Goal: Contribute content: Contribute content

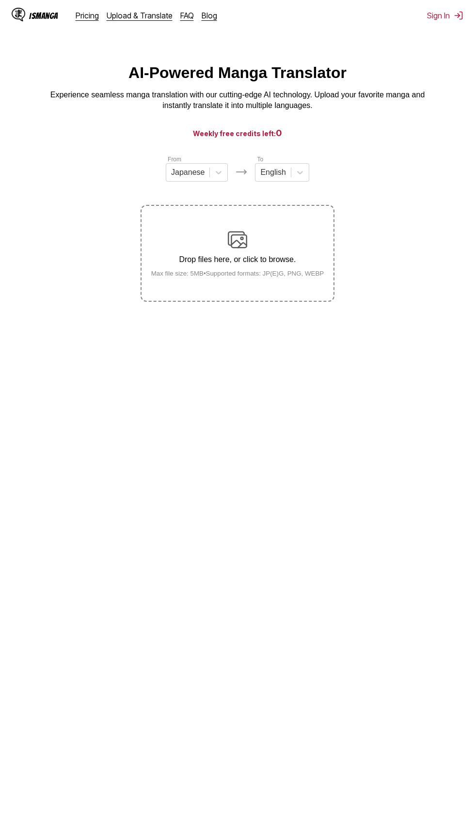
click at [287, 277] on small "Max file size: 5MB • Supported formats: JP(E)G, PNG, WEBP" at bounding box center [237, 273] width 188 height 7
click at [0, 0] on input "Drop files here, or click to browse. Max file size: 5MB • Supported formats: JP…" at bounding box center [0, 0] width 0 height 0
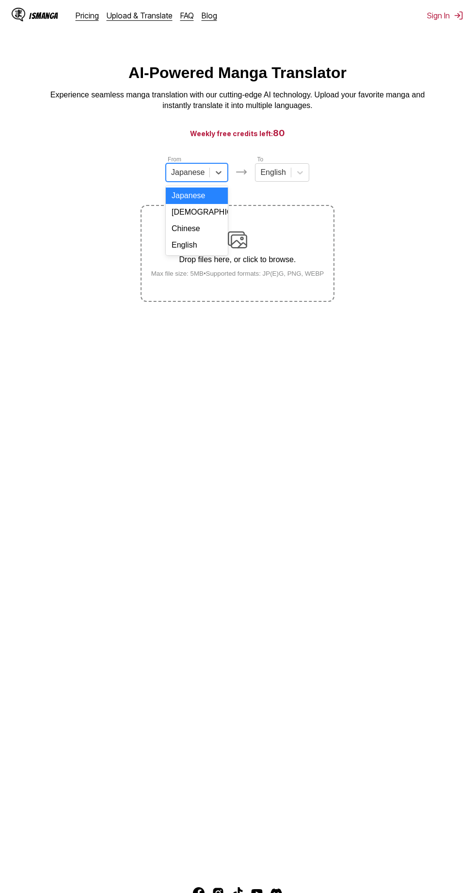
click at [223, 217] on div "[DEMOGRAPHIC_DATA]" at bounding box center [197, 212] width 62 height 16
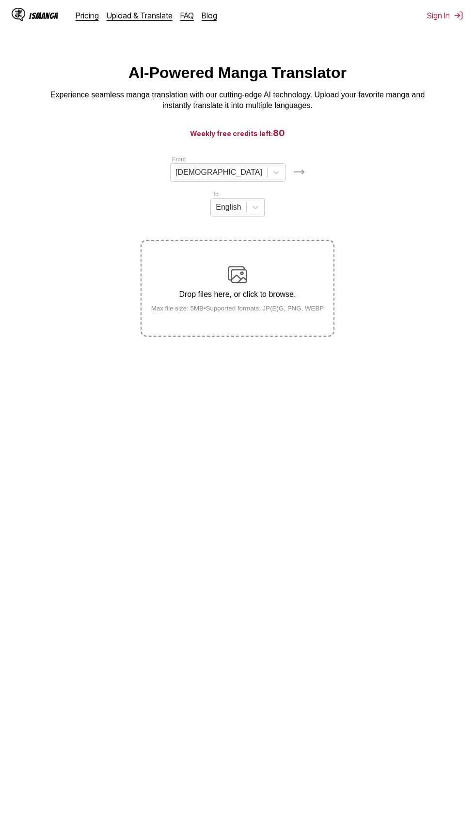
click at [300, 265] on div "Drop files here, or click to browse. Max file size: 5MB • Supported formats: JP…" at bounding box center [237, 288] width 188 height 47
click at [0, 0] on input "Drop files here, or click to browse. Max file size: 5MB • Supported formats: JP…" at bounding box center [0, 0] width 0 height 0
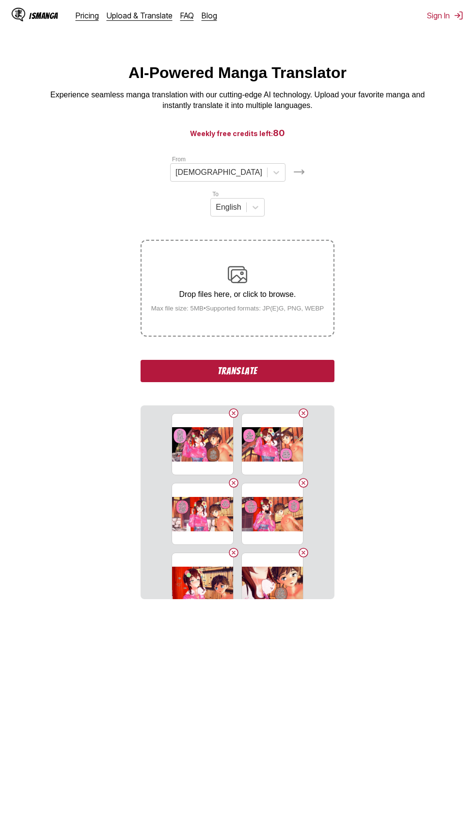
click at [305, 360] on button "Translate" at bounding box center [237, 371] width 194 height 22
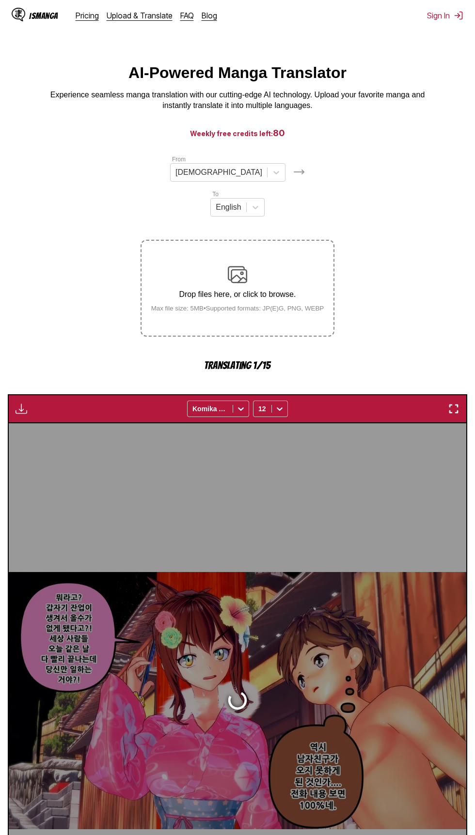
scroll to position [109, 0]
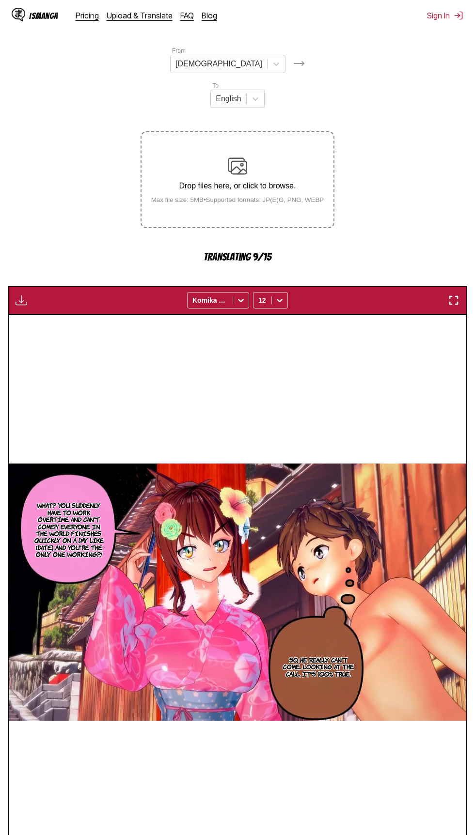
click at [293, 156] on div "Drop files here, or click to browse. Max file size: 5MB • Supported formats: JP…" at bounding box center [237, 179] width 188 height 47
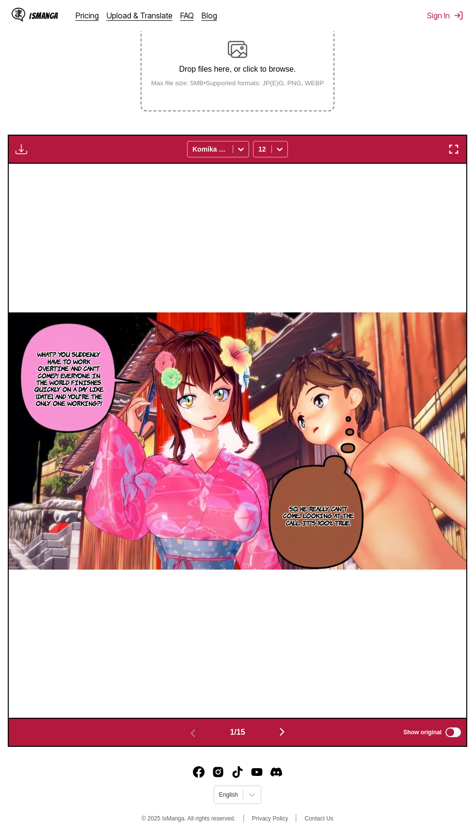
scroll to position [193, 0]
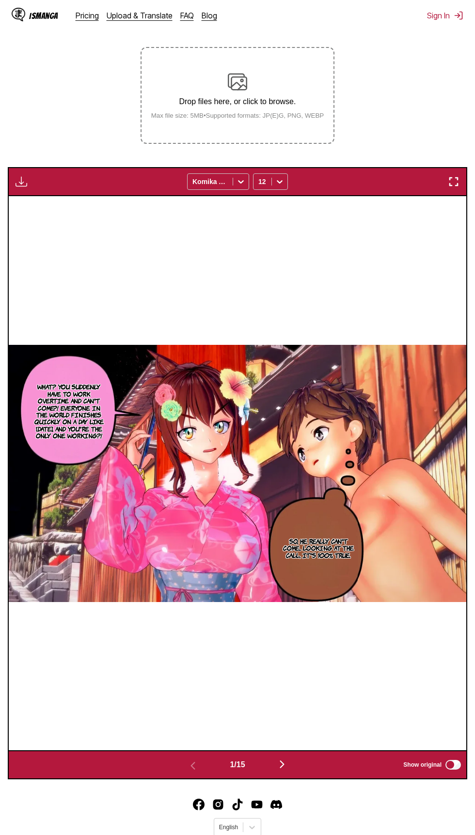
click at [283, 112] on small "Max file size: 5MB • Supported formats: JP(E)G, PNG, WEBP" at bounding box center [237, 115] width 188 height 7
click at [0, 0] on input "Drop files here, or click to browse. Max file size: 5MB • Supported formats: JP…" at bounding box center [0, 0] width 0 height 0
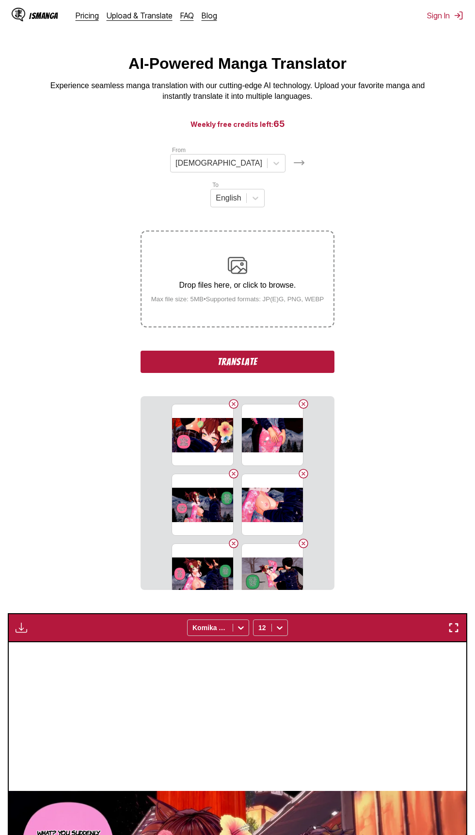
scroll to position [0, 0]
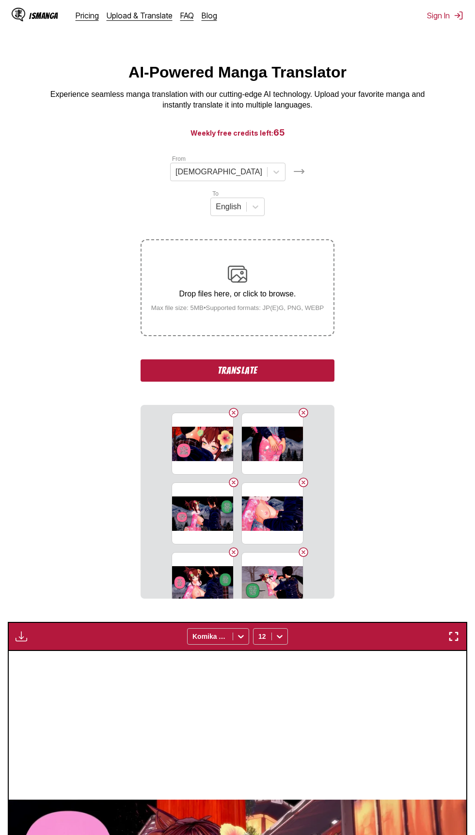
click at [327, 359] on button "Translate" at bounding box center [237, 370] width 194 height 22
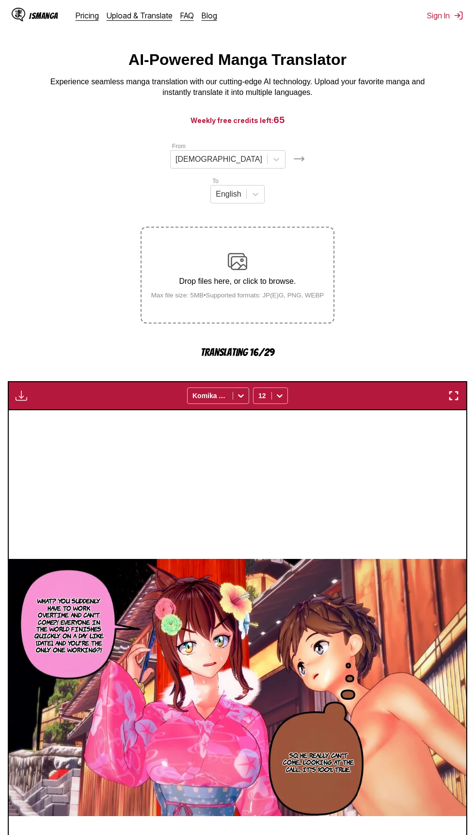
scroll to position [10, 0]
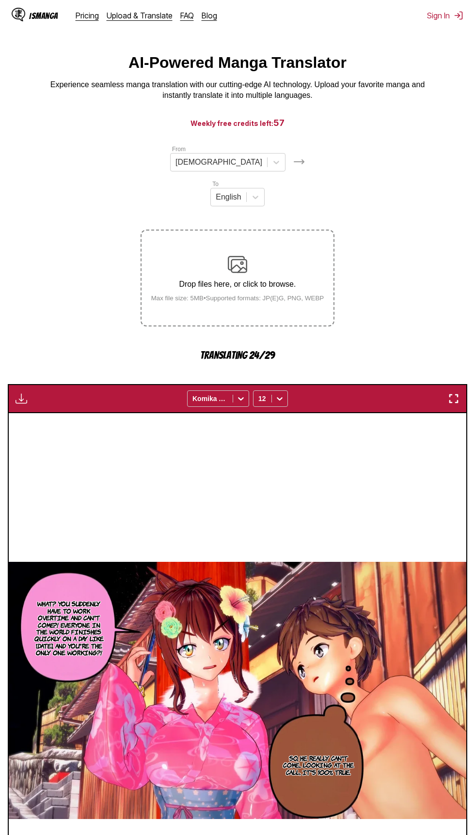
click at [311, 255] on div "Drop files here, or click to browse. Max file size: 5MB • Supported formats: JP…" at bounding box center [237, 278] width 188 height 47
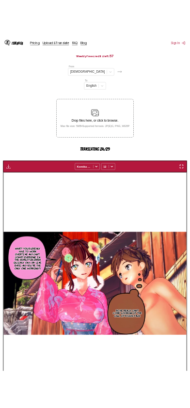
scroll to position [96, 0]
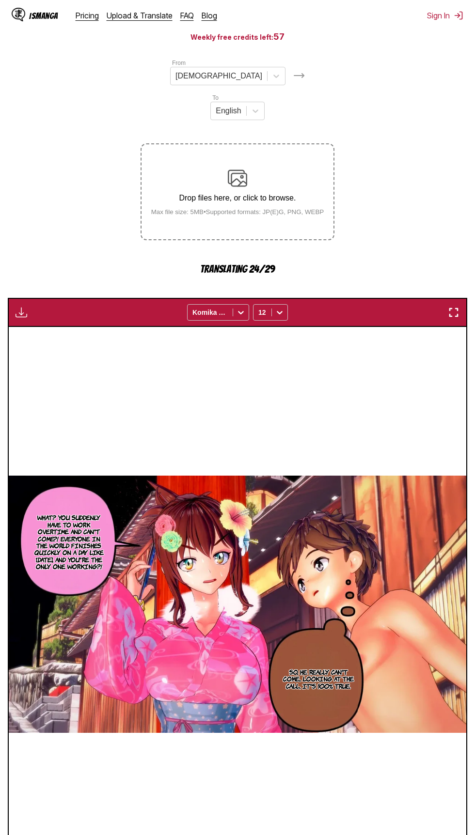
click at [450, 307] on img "button" at bounding box center [454, 313] width 12 height 12
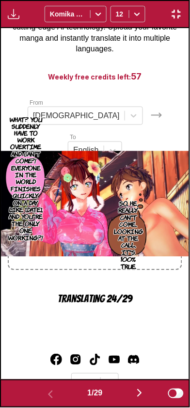
click at [142, 395] on img "button" at bounding box center [140, 394] width 12 height 12
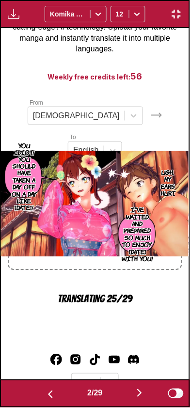
click at [132, 393] on button "button" at bounding box center [139, 394] width 58 height 14
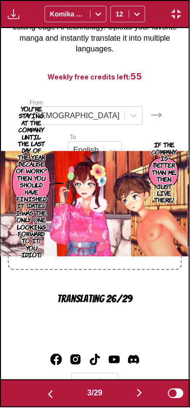
click at [135, 399] on button "button" at bounding box center [139, 394] width 58 height 14
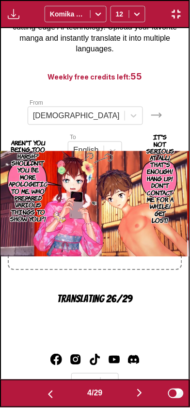
click at [138, 394] on img "button" at bounding box center [140, 394] width 12 height 12
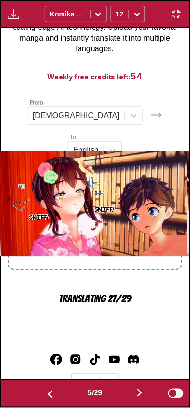
click at [135, 398] on button "button" at bounding box center [139, 394] width 58 height 14
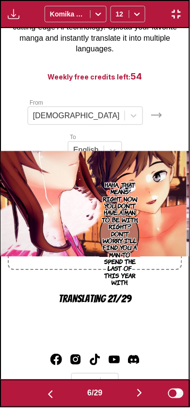
click at [139, 393] on img "button" at bounding box center [140, 394] width 12 height 12
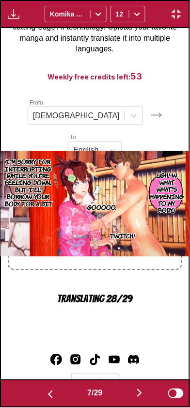
click at [179, 10] on img "button" at bounding box center [177, 14] width 12 height 12
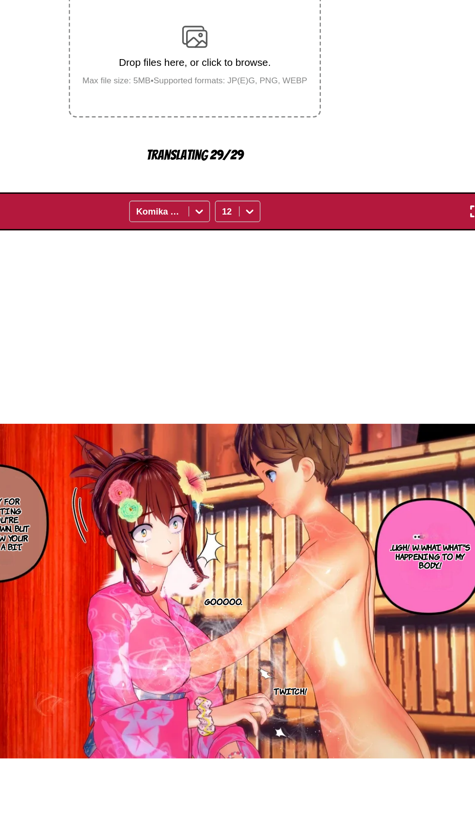
scroll to position [102, 0]
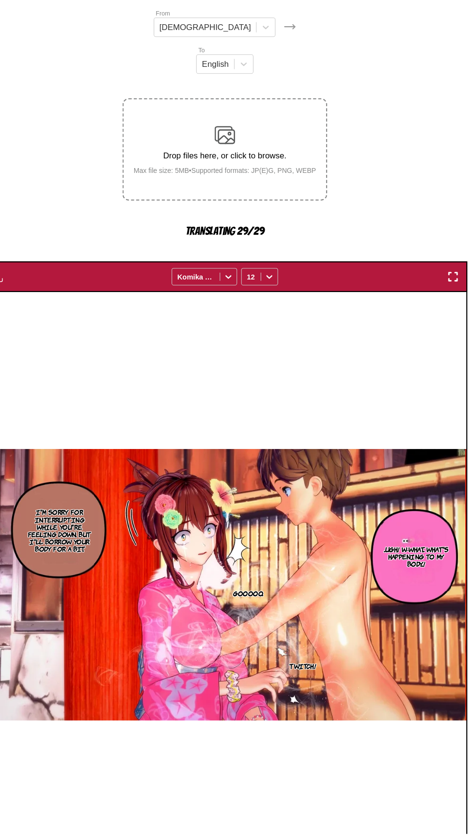
click at [453, 301] on img "button" at bounding box center [454, 307] width 12 height 12
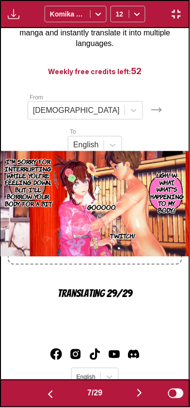
click at [136, 397] on img "button" at bounding box center [140, 394] width 12 height 12
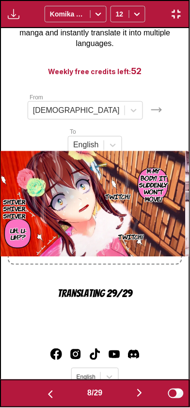
click at [137, 398] on img "button" at bounding box center [140, 394] width 12 height 12
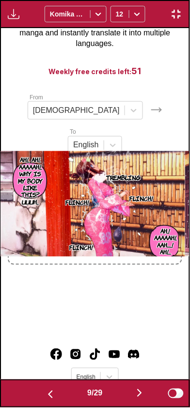
click at [131, 396] on button "button" at bounding box center [139, 394] width 58 height 14
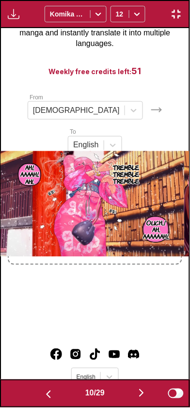
click at [133, 400] on button "button" at bounding box center [141, 394] width 58 height 14
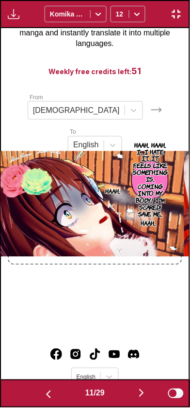
click at [139, 396] on img "button" at bounding box center [142, 394] width 12 height 12
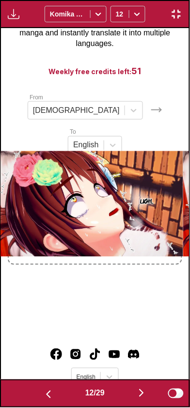
click at [137, 400] on button "button" at bounding box center [141, 394] width 58 height 14
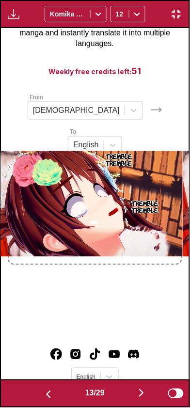
click at [138, 397] on button "button" at bounding box center [141, 394] width 58 height 14
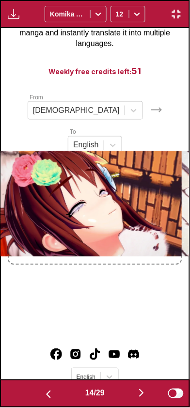
click at [137, 397] on button "button" at bounding box center [141, 394] width 58 height 14
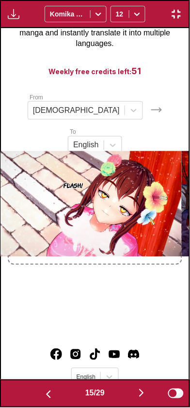
click at [136, 399] on button "button" at bounding box center [141, 394] width 58 height 14
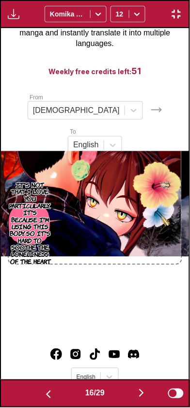
click at [135, 397] on button "button" at bounding box center [141, 394] width 58 height 14
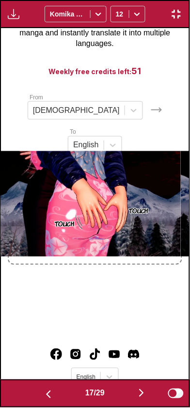
click at [139, 397] on img "button" at bounding box center [142, 394] width 12 height 12
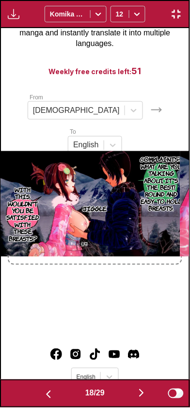
click at [135, 395] on button "button" at bounding box center [141, 394] width 58 height 14
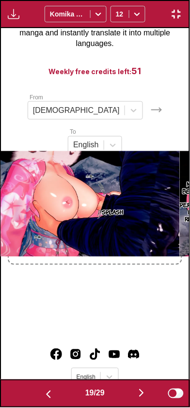
click at [137, 395] on button "button" at bounding box center [141, 394] width 58 height 14
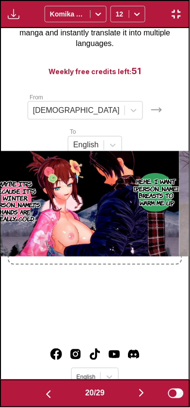
click at [133, 395] on button "button" at bounding box center [141, 394] width 58 height 14
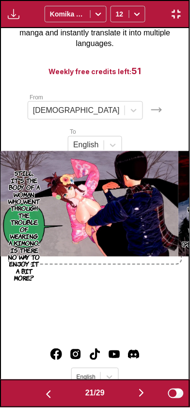
click at [140, 400] on button "button" at bounding box center [141, 394] width 58 height 14
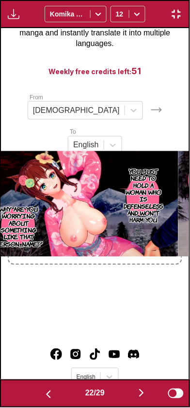
click at [134, 398] on button "button" at bounding box center [141, 394] width 58 height 14
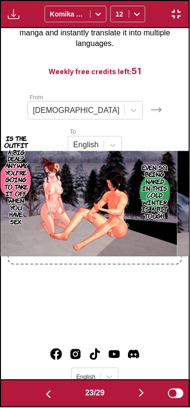
click at [136, 398] on button "button" at bounding box center [141, 394] width 58 height 14
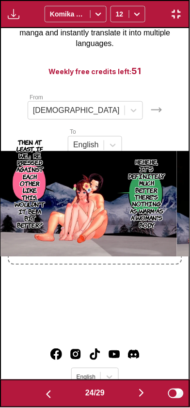
click at [137, 397] on button "button" at bounding box center [141, 394] width 58 height 14
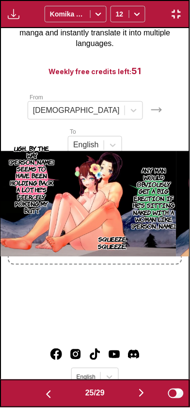
click at [135, 397] on button "button" at bounding box center [141, 394] width 58 height 14
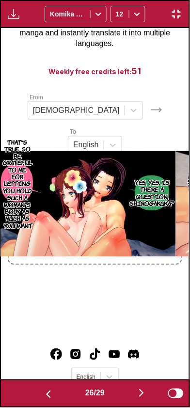
click at [135, 399] on button "button" at bounding box center [141, 394] width 58 height 14
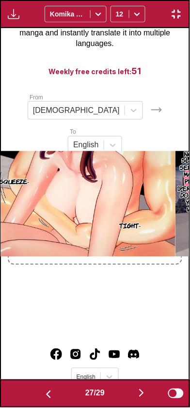
click at [138, 398] on button "button" at bounding box center [141, 394] width 58 height 14
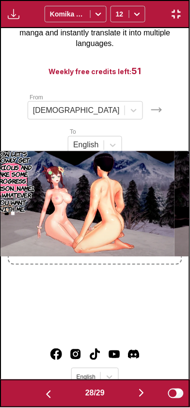
click at [138, 397] on button "button" at bounding box center [141, 394] width 58 height 14
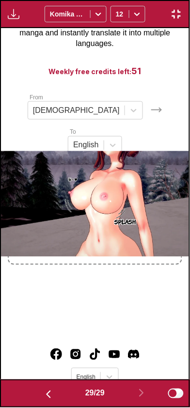
click at [183, 26] on div "Available for premium users only Komika Axis 12" at bounding box center [95, 14] width 190 height 28
click at [177, 18] on img "button" at bounding box center [177, 14] width 12 height 12
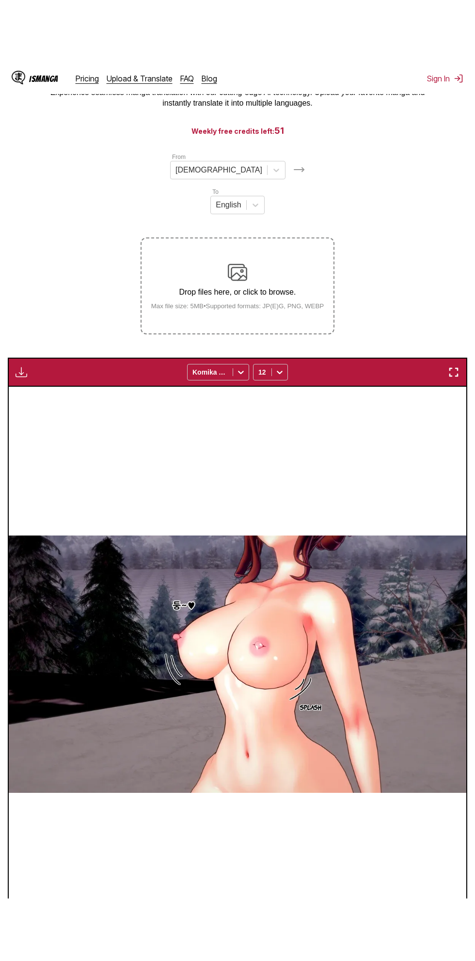
scroll to position [108, 0]
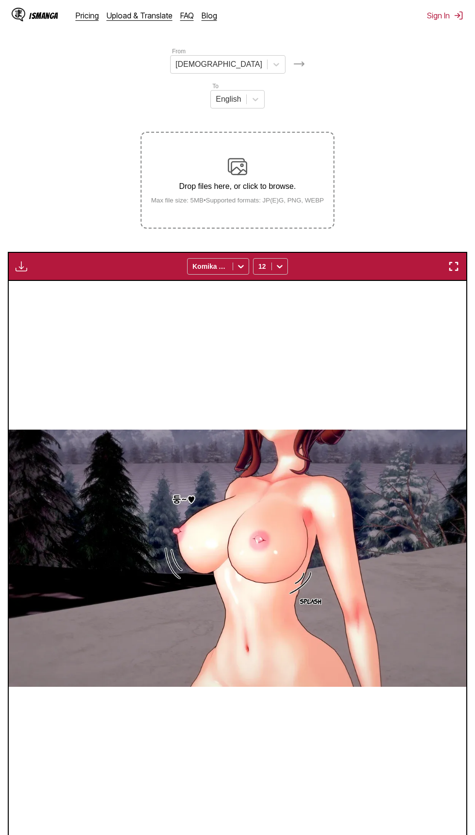
click at [271, 133] on label "Drop files here, or click to browse. Max file size: 5MB • Supported formats: JP…" at bounding box center [237, 180] width 192 height 95
click at [0, 0] on input "Drop files here, or click to browse. Max file size: 5MB • Supported formats: JP…" at bounding box center [0, 0] width 0 height 0
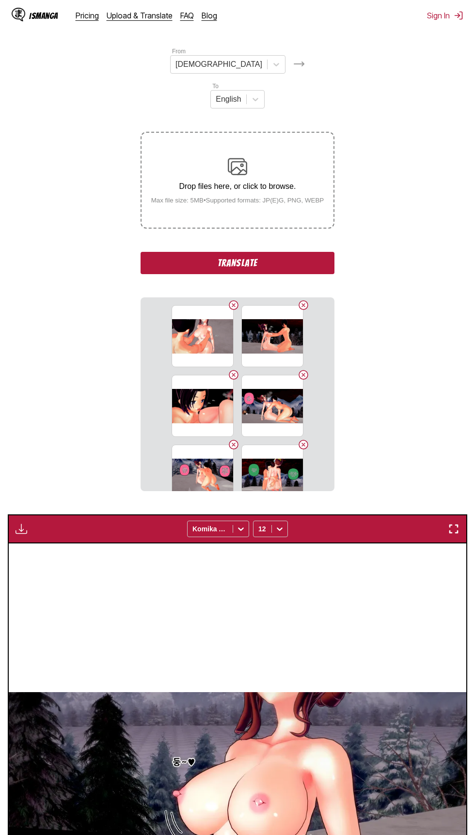
click at [291, 252] on button "Translate" at bounding box center [237, 263] width 194 height 22
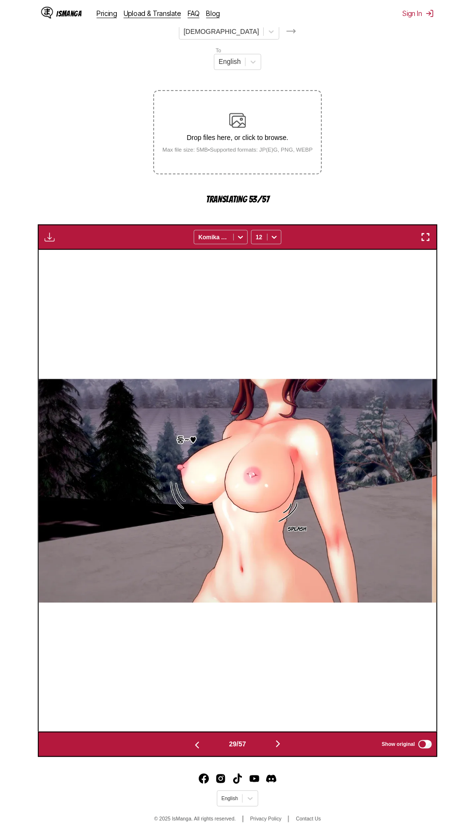
scroll to position [227, 0]
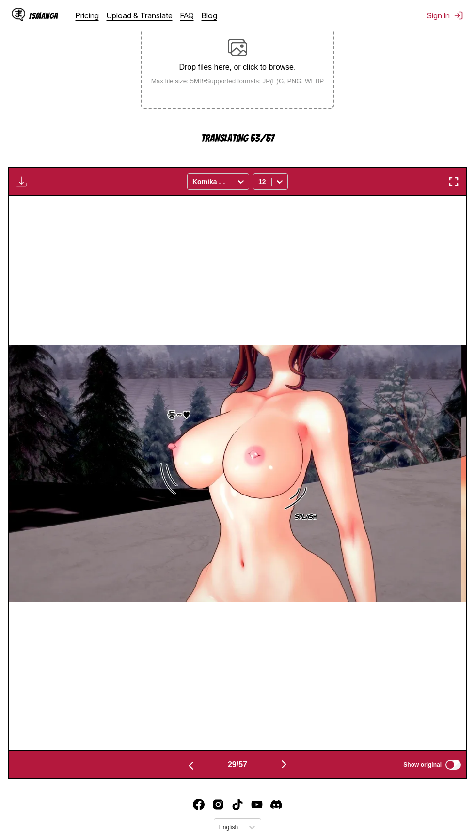
click at [290, 759] on img "button" at bounding box center [284, 765] width 12 height 12
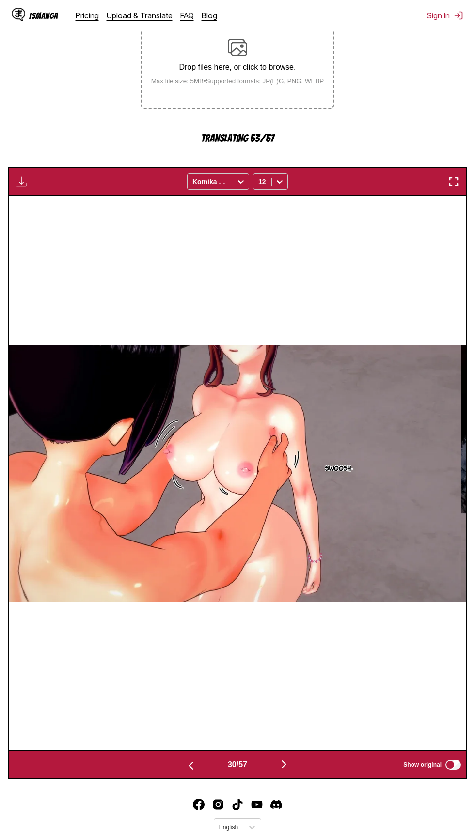
click at [449, 176] on img "button" at bounding box center [454, 182] width 12 height 12
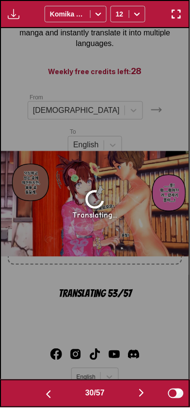
scroll to position [0, 5465]
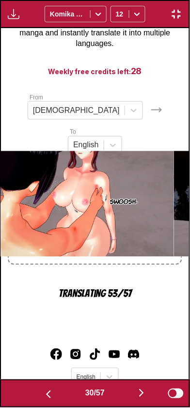
click at [138, 392] on img "button" at bounding box center [142, 394] width 12 height 12
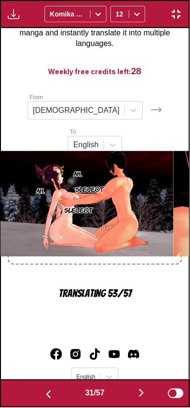
click at [137, 390] on button "button" at bounding box center [141, 394] width 58 height 14
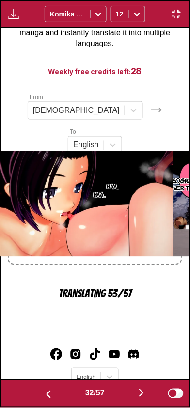
click at [136, 389] on button "button" at bounding box center [141, 394] width 58 height 14
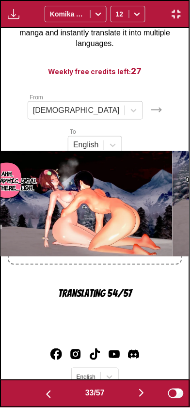
click at [141, 394] on img "button" at bounding box center [142, 394] width 12 height 12
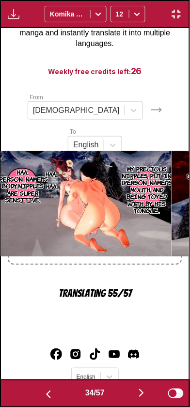
click at [135, 391] on button "button" at bounding box center [141, 394] width 58 height 14
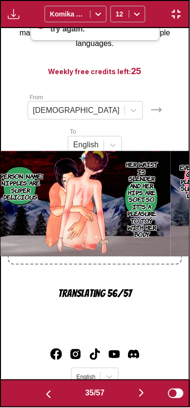
click at [140, 396] on img "button" at bounding box center [142, 394] width 12 height 12
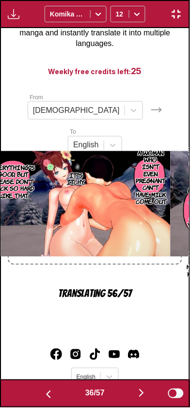
click at [155, 398] on button "button" at bounding box center [141, 394] width 58 height 14
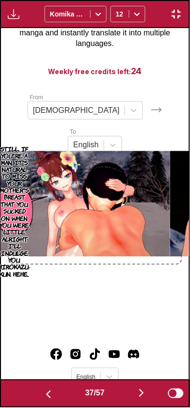
click at [145, 397] on img "button" at bounding box center [142, 394] width 12 height 12
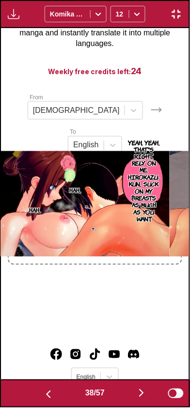
click at [149, 399] on button "button" at bounding box center [141, 394] width 58 height 14
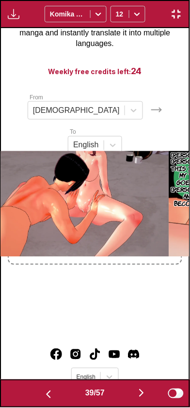
click at [151, 392] on button "button" at bounding box center [141, 394] width 58 height 14
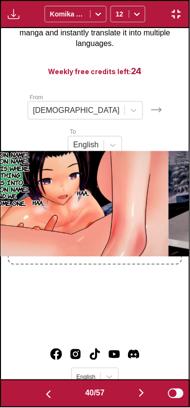
click at [138, 395] on img "button" at bounding box center [142, 394] width 12 height 12
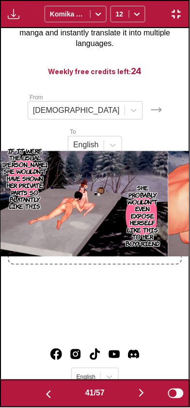
click at [52, 390] on button "button" at bounding box center [48, 394] width 58 height 14
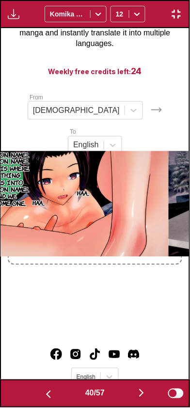
click at [140, 395] on img "button" at bounding box center [142, 394] width 12 height 12
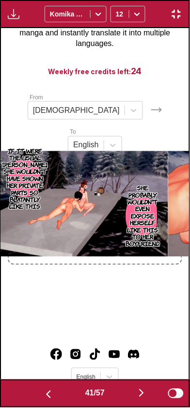
click at [133, 389] on button "button" at bounding box center [141, 394] width 58 height 14
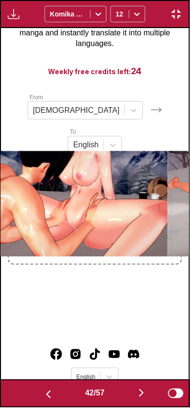
click at [135, 398] on button "button" at bounding box center [141, 394] width 58 height 14
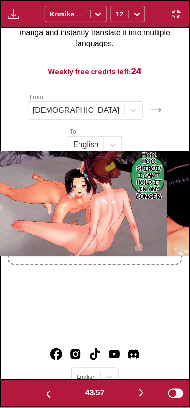
click at [141, 395] on img "button" at bounding box center [142, 394] width 12 height 12
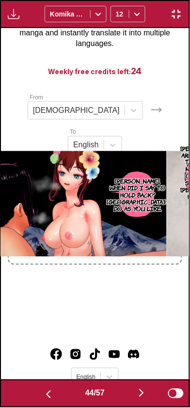
click at [138, 392] on img "button" at bounding box center [142, 394] width 12 height 12
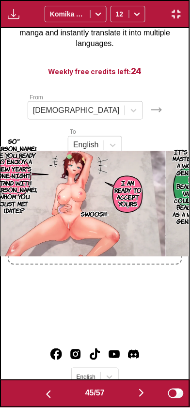
click at [139, 394] on img "button" at bounding box center [142, 394] width 12 height 12
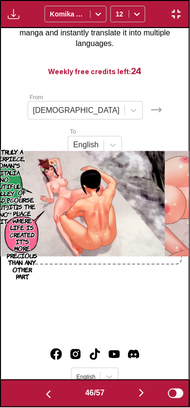
click at [139, 394] on img "button" at bounding box center [142, 394] width 12 height 12
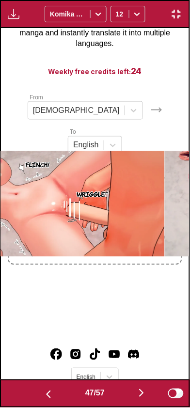
click at [140, 396] on img "button" at bounding box center [142, 394] width 12 height 12
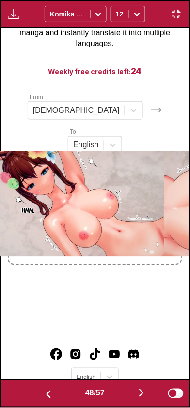
click at [139, 396] on img "button" at bounding box center [142, 394] width 12 height 12
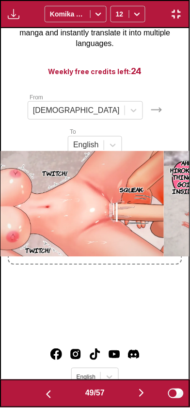
click at [138, 393] on button "button" at bounding box center [141, 394] width 58 height 14
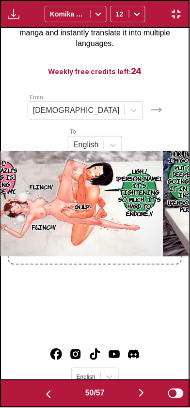
click at [152, 398] on button "button" at bounding box center [141, 394] width 58 height 14
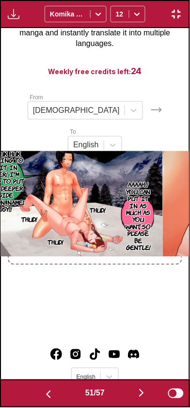
click at [140, 395] on img "button" at bounding box center [142, 394] width 12 height 12
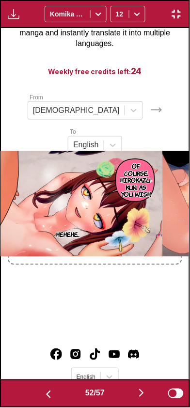
click at [135, 394] on button "button" at bounding box center [141, 394] width 58 height 14
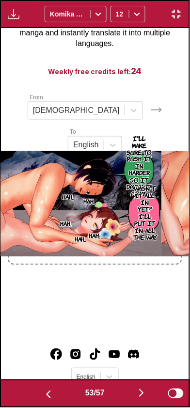
click at [138, 390] on button "button" at bounding box center [141, 394] width 58 height 14
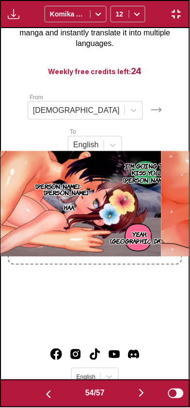
click at [135, 389] on button "button" at bounding box center [141, 394] width 58 height 14
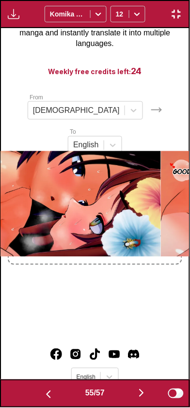
click at [135, 391] on button "button" at bounding box center [141, 394] width 58 height 14
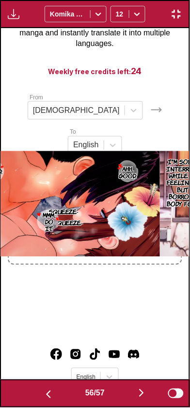
click at [136, 392] on button "button" at bounding box center [141, 394] width 58 height 14
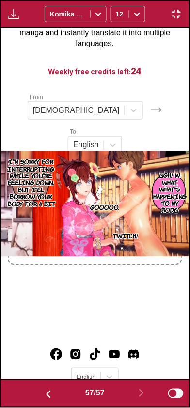
click at [176, 10] on img "button" at bounding box center [177, 14] width 12 height 12
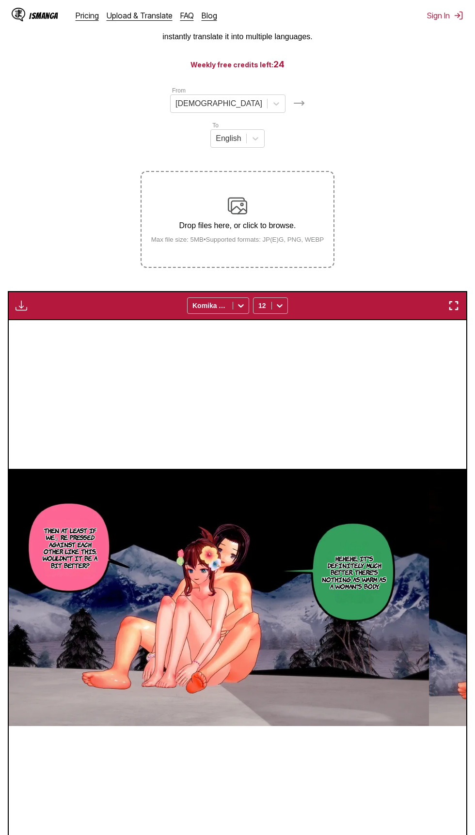
scroll to position [109, 0]
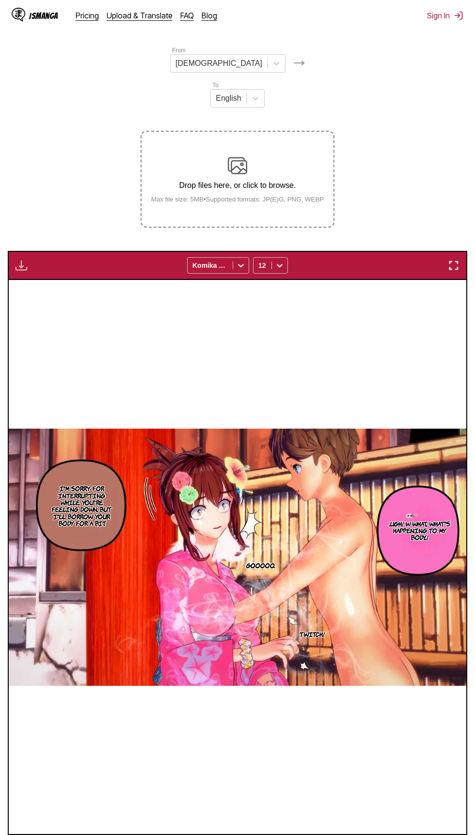
click at [229, 156] on img at bounding box center [237, 165] width 19 height 19
click at [0, 0] on input "Drop files here, or click to browse. Max file size: 5MB • Supported formats: JP…" at bounding box center [0, 0] width 0 height 0
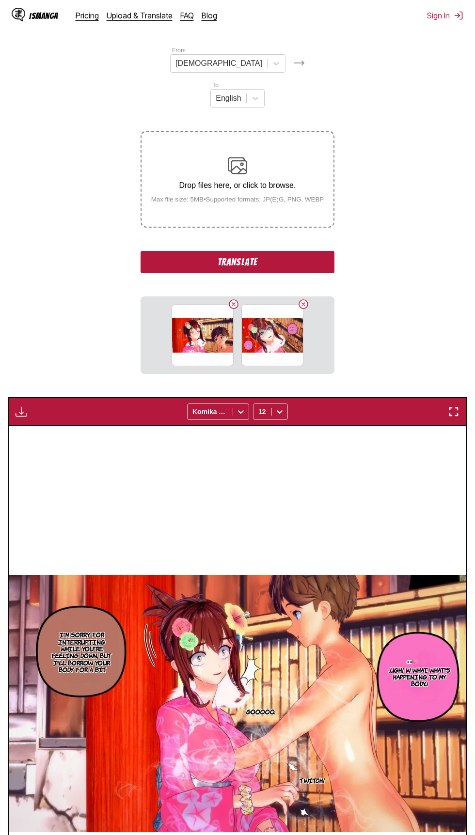
click at [192, 251] on button "Translate" at bounding box center [237, 262] width 194 height 22
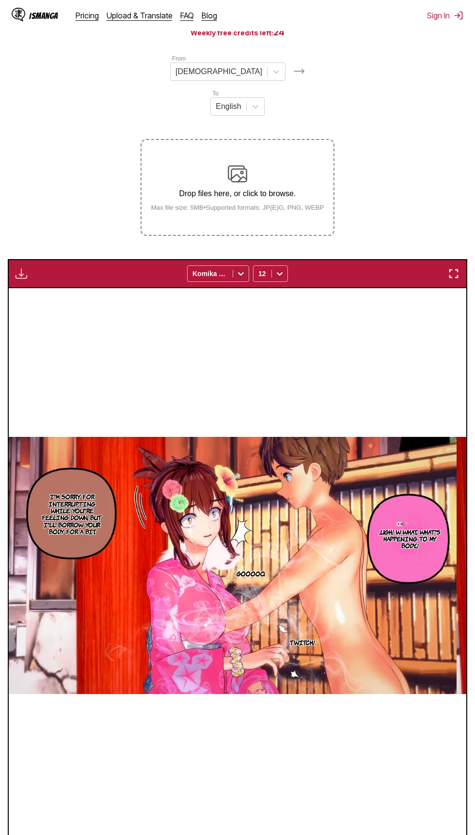
scroll to position [67, 0]
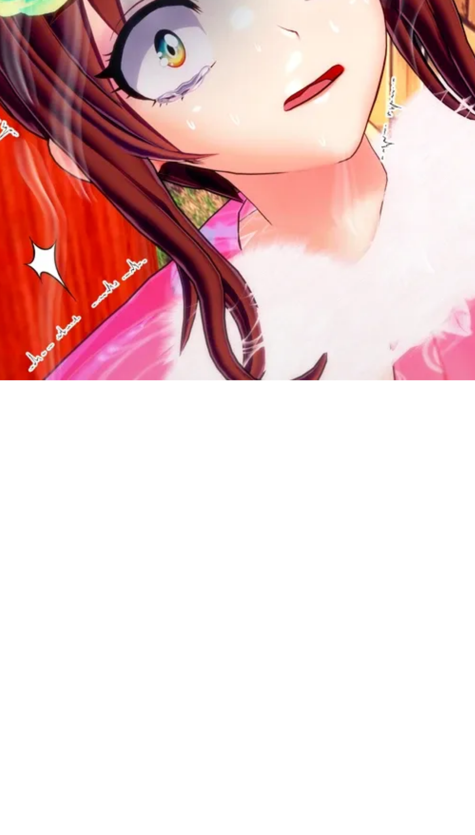
scroll to position [67, 0]
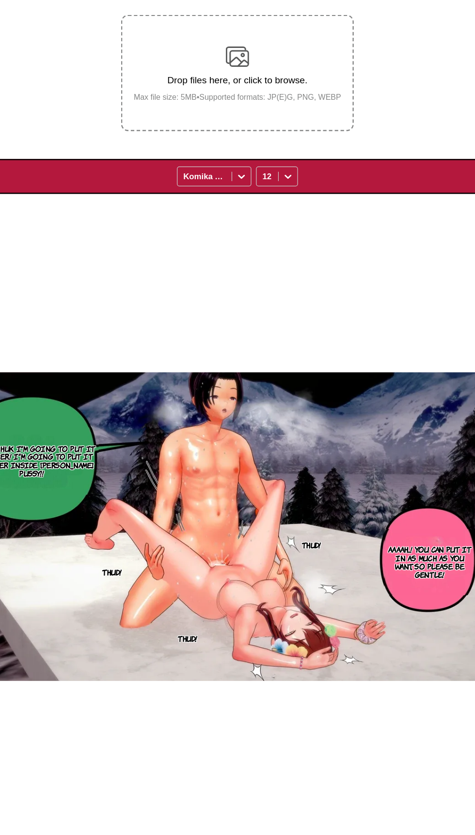
scroll to position [0, 22414]
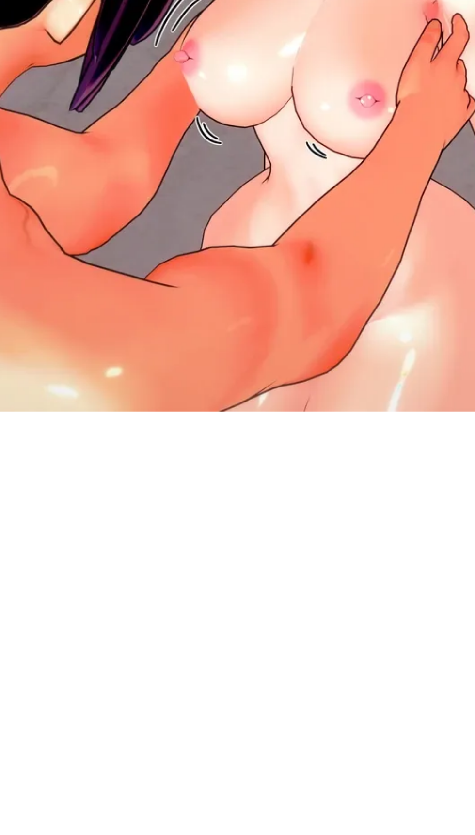
scroll to position [67, 0]
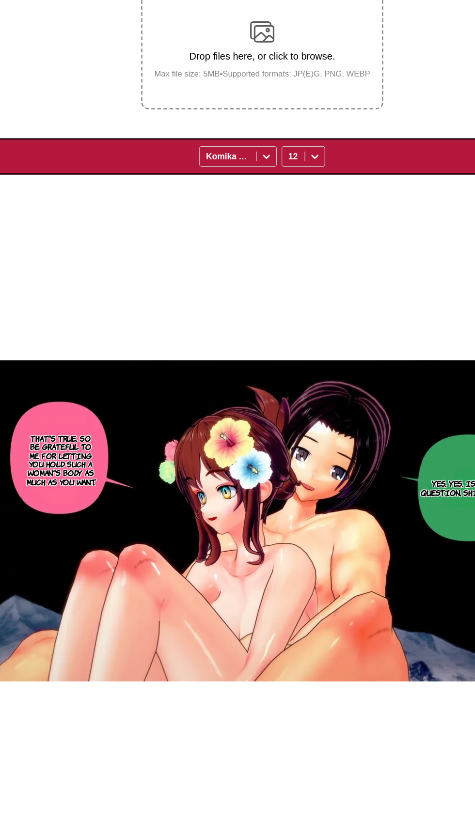
scroll to position [67, 0]
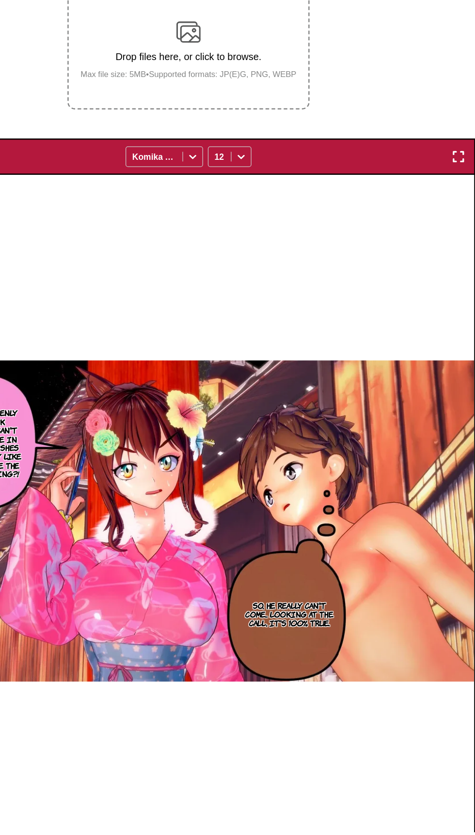
scroll to position [89, 0]
